Goal: Transaction & Acquisition: Subscribe to service/newsletter

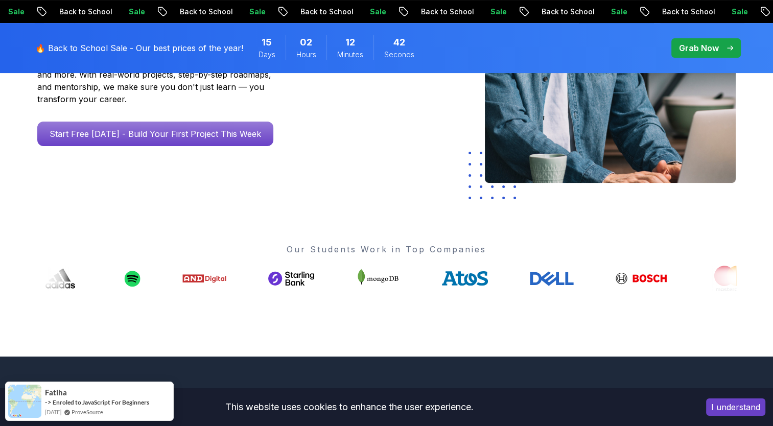
scroll to position [204, 0]
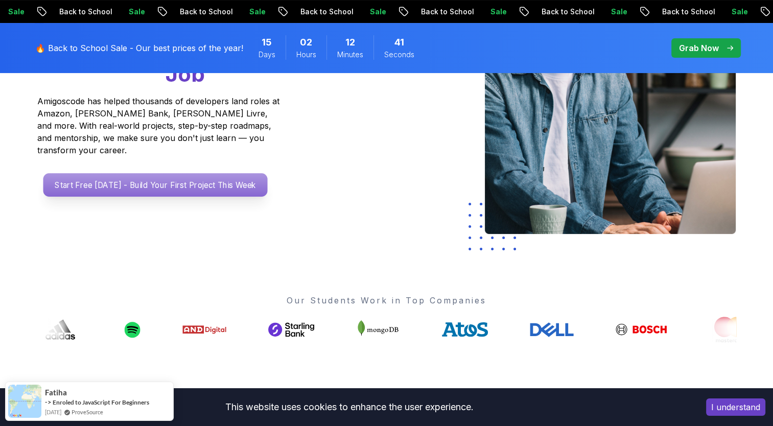
click at [210, 173] on p "Start Free [DATE] - Build Your First Project This Week" at bounding box center [155, 185] width 224 height 24
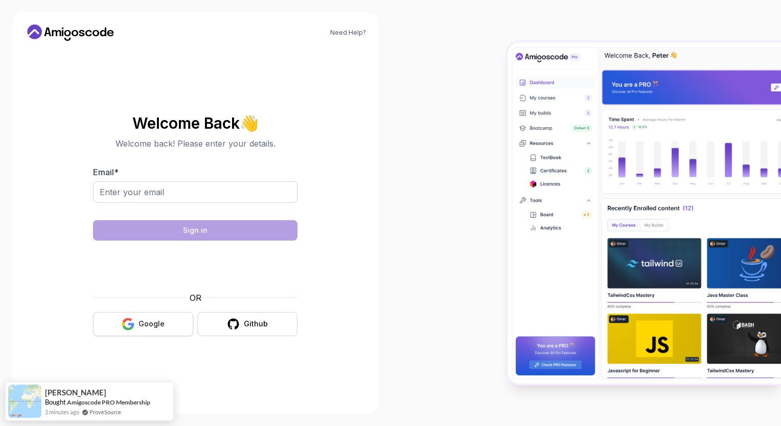
click at [162, 320] on div "Google" at bounding box center [152, 324] width 26 height 10
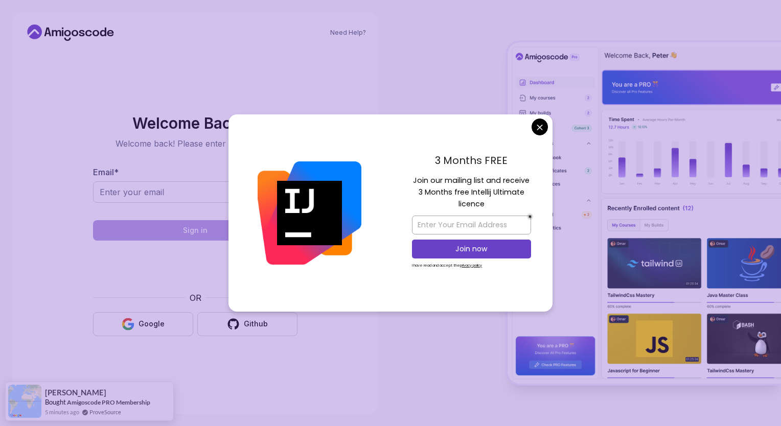
click at [540, 128] on body "Need Help? Welcome Back 👋 Welcome back! Please enter your details. Email * Sign…" at bounding box center [390, 213] width 781 height 426
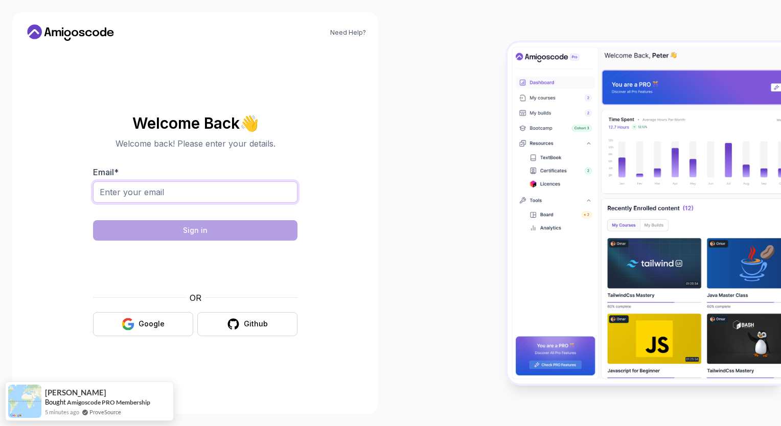
click at [185, 202] on input "Email *" at bounding box center [195, 191] width 204 height 21
click at [161, 324] on div "Google" at bounding box center [152, 324] width 26 height 10
